Goal: Communication & Community: Answer question/provide support

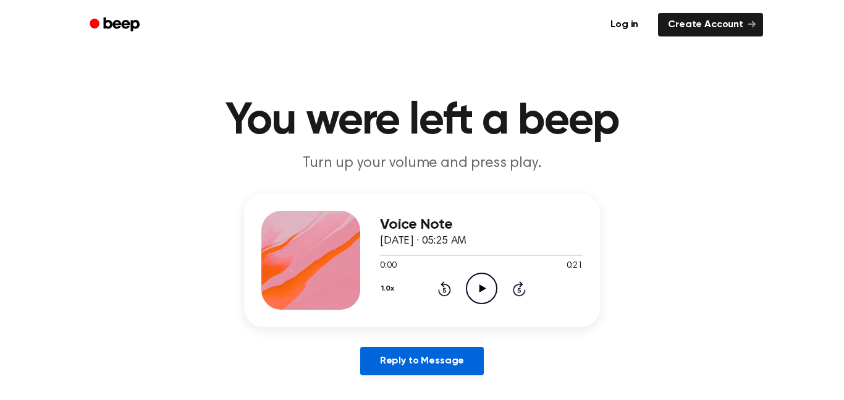
click at [423, 352] on link "Reply to Message" at bounding box center [422, 361] width 124 height 28
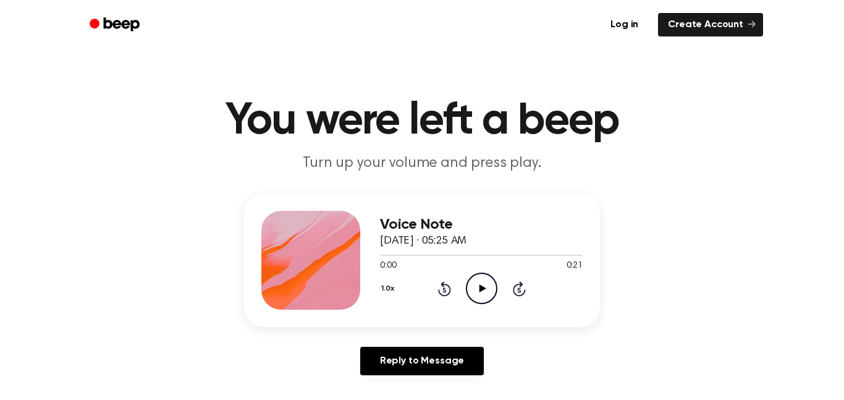
click at [494, 281] on icon "Play Audio" at bounding box center [482, 288] width 32 height 32
click at [384, 292] on button "1.0x" at bounding box center [389, 288] width 19 height 21
click at [389, 289] on button "1.0x" at bounding box center [389, 288] width 19 height 21
click at [462, 253] on div at bounding box center [481, 255] width 203 height 10
click at [525, 253] on div at bounding box center [481, 255] width 203 height 10
